Goal: Information Seeking & Learning: Learn about a topic

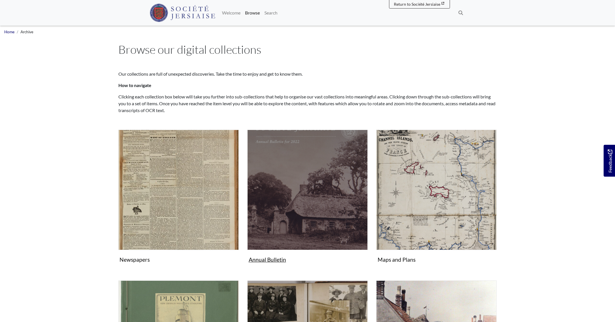
click at [328, 178] on img "Subcollection" at bounding box center [307, 190] width 120 height 120
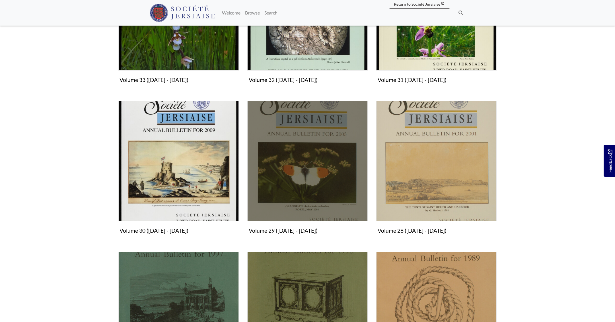
scroll to position [43, 0]
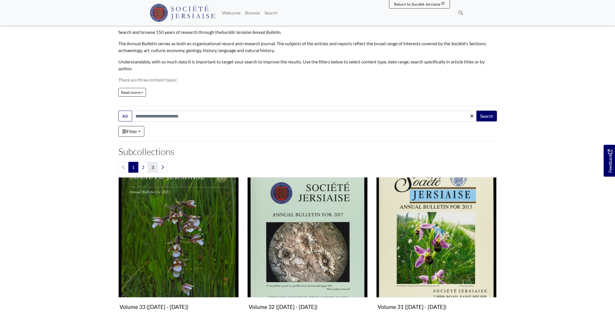
click at [154, 169] on link "3" at bounding box center [153, 167] width 10 height 11
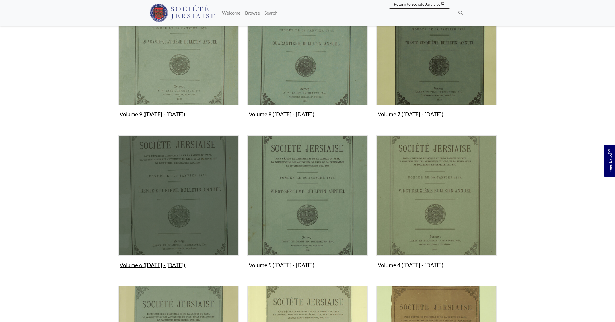
scroll to position [244, 0]
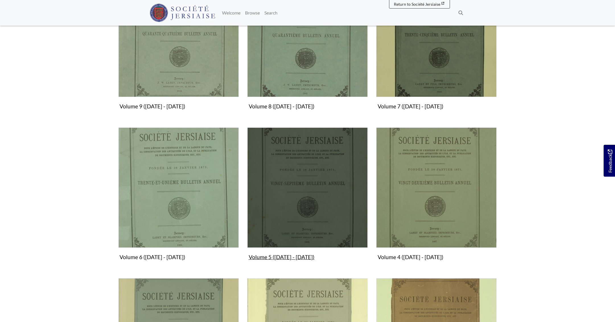
click at [275, 175] on img "Subcollection" at bounding box center [307, 187] width 120 height 120
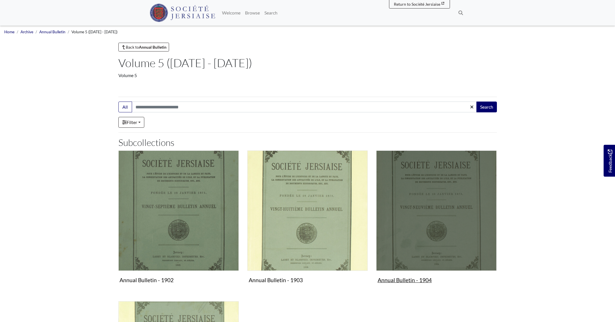
click at [418, 181] on img "Subcollection" at bounding box center [436, 210] width 120 height 120
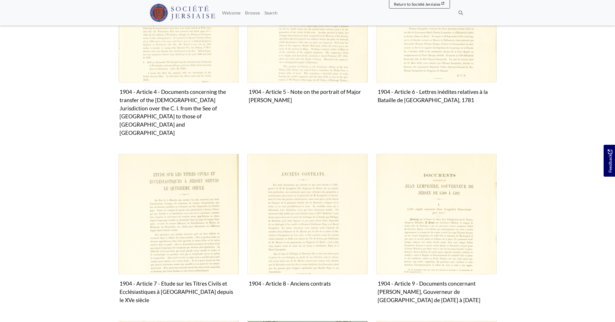
scroll to position [364, 0]
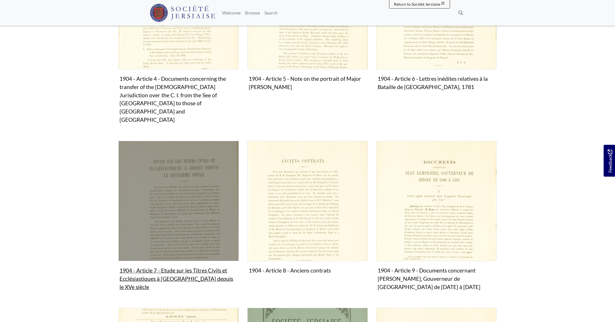
click at [189, 195] on img "Subcollection" at bounding box center [178, 201] width 120 height 120
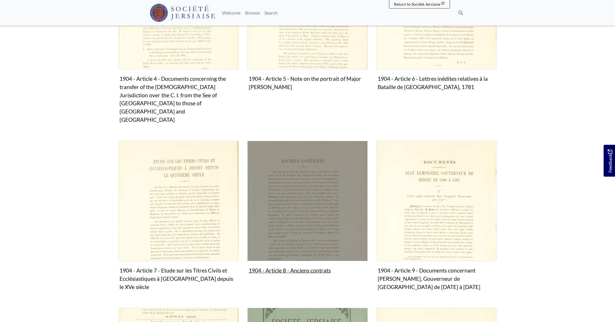
click at [334, 211] on img "Subcollection" at bounding box center [307, 201] width 120 height 120
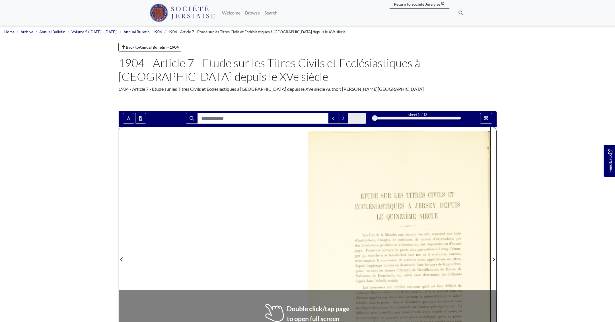
click at [189, 195] on div at bounding box center [307, 256] width 365 height 258
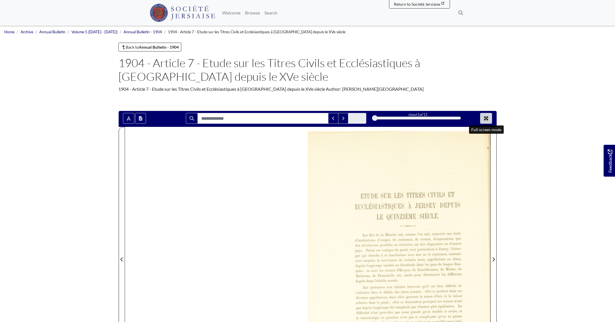
click at [488, 118] on icon "Full screen mode" at bounding box center [486, 118] width 5 height 5
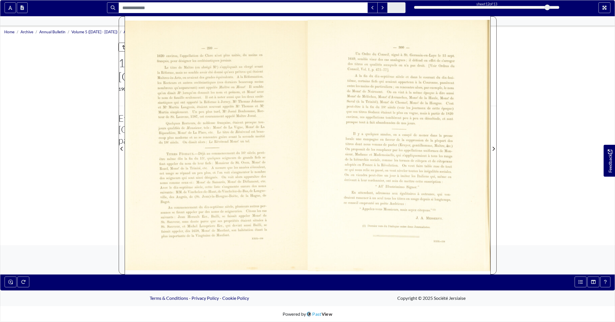
scroll to position [0, 0]
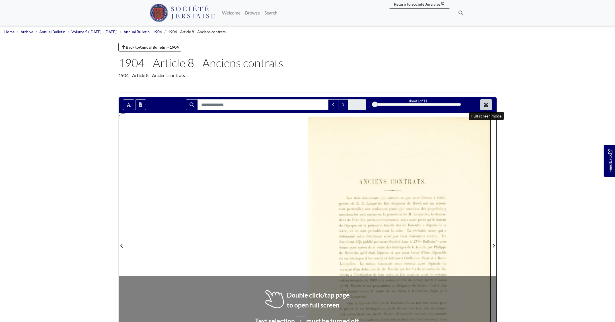
click at [488, 105] on icon "Full screen mode" at bounding box center [486, 104] width 5 height 5
